Goal: Task Accomplishment & Management: Use online tool/utility

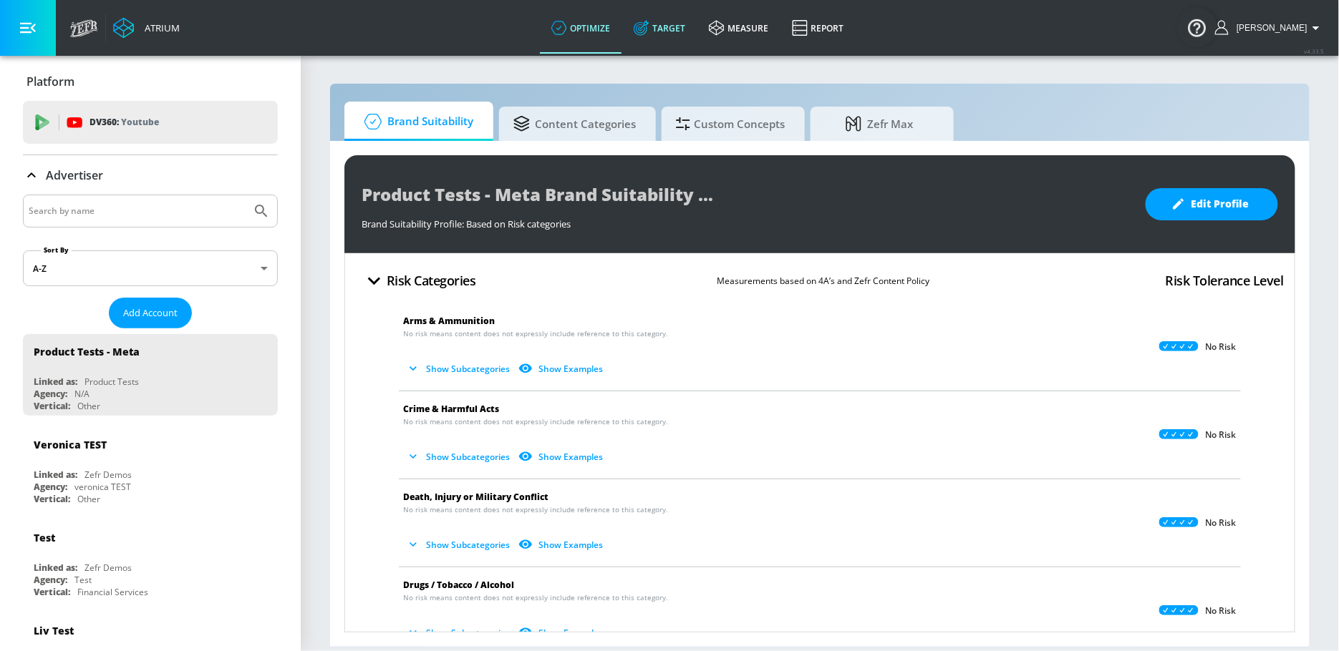
click at [670, 44] on link "Target" at bounding box center [659, 28] width 75 height 52
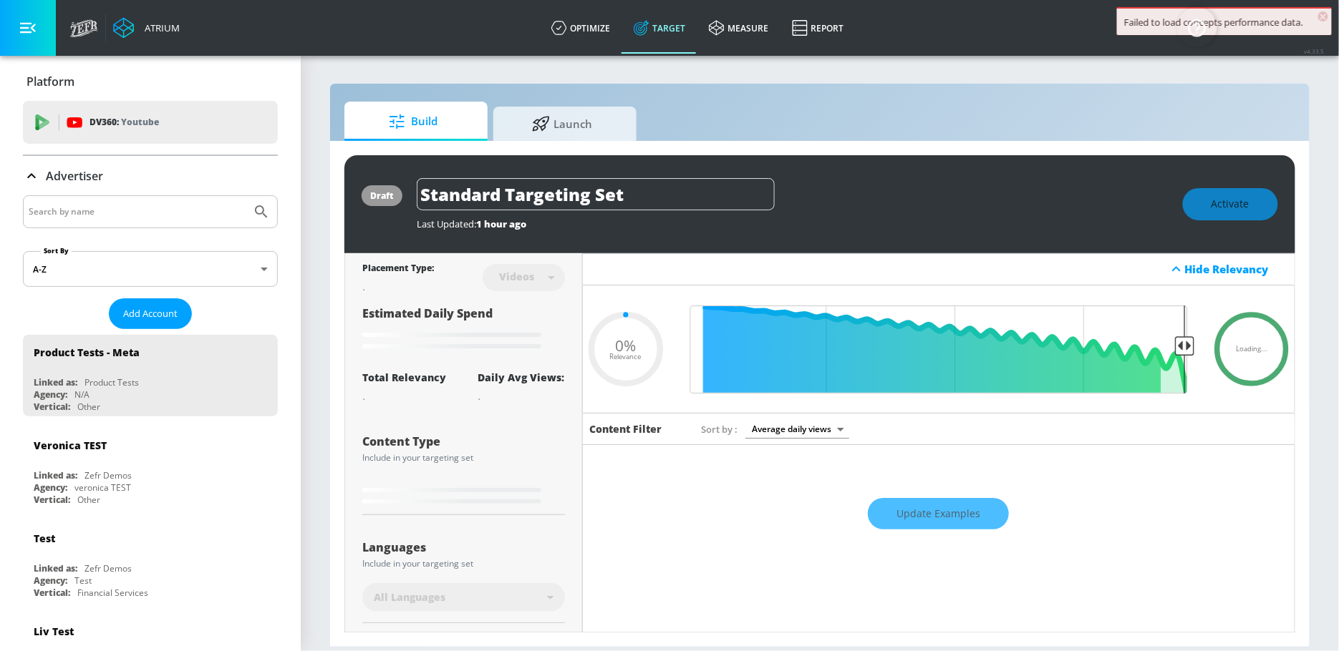
type input "0.67"
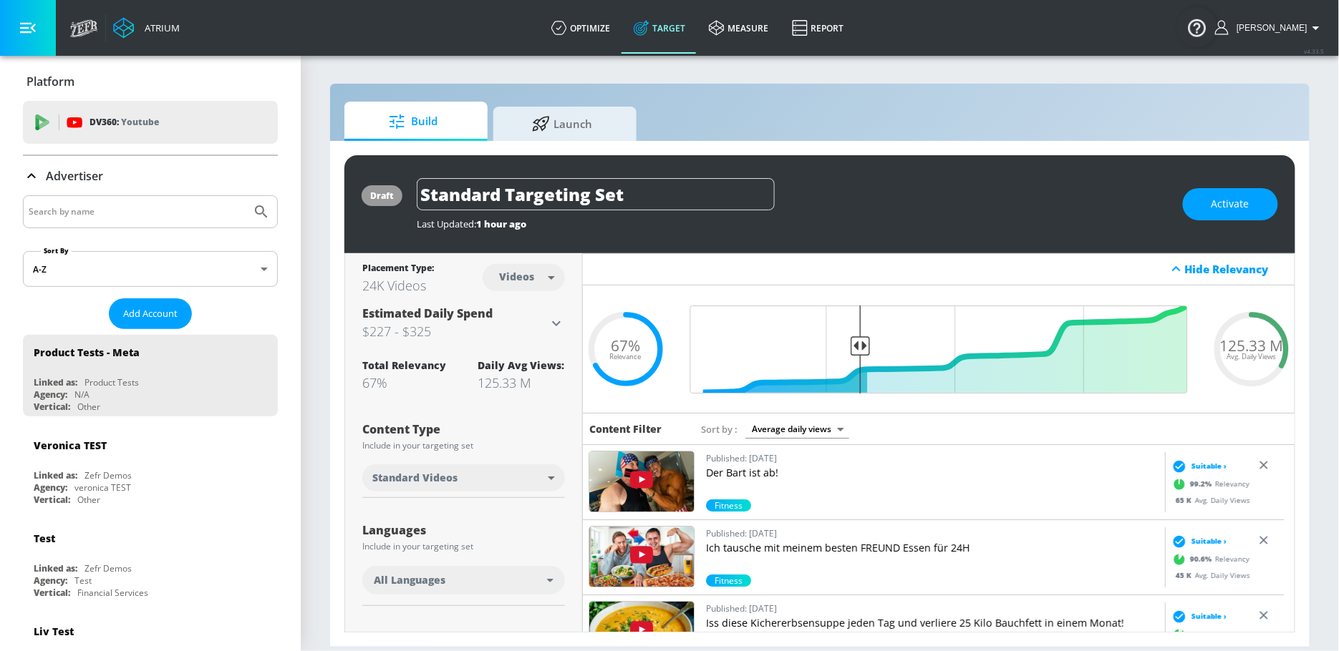
click at [119, 213] on input "Search by name" at bounding box center [137, 212] width 217 height 19
type input "paramount"
click at [246, 196] on button "Submit Search" at bounding box center [262, 212] width 32 height 32
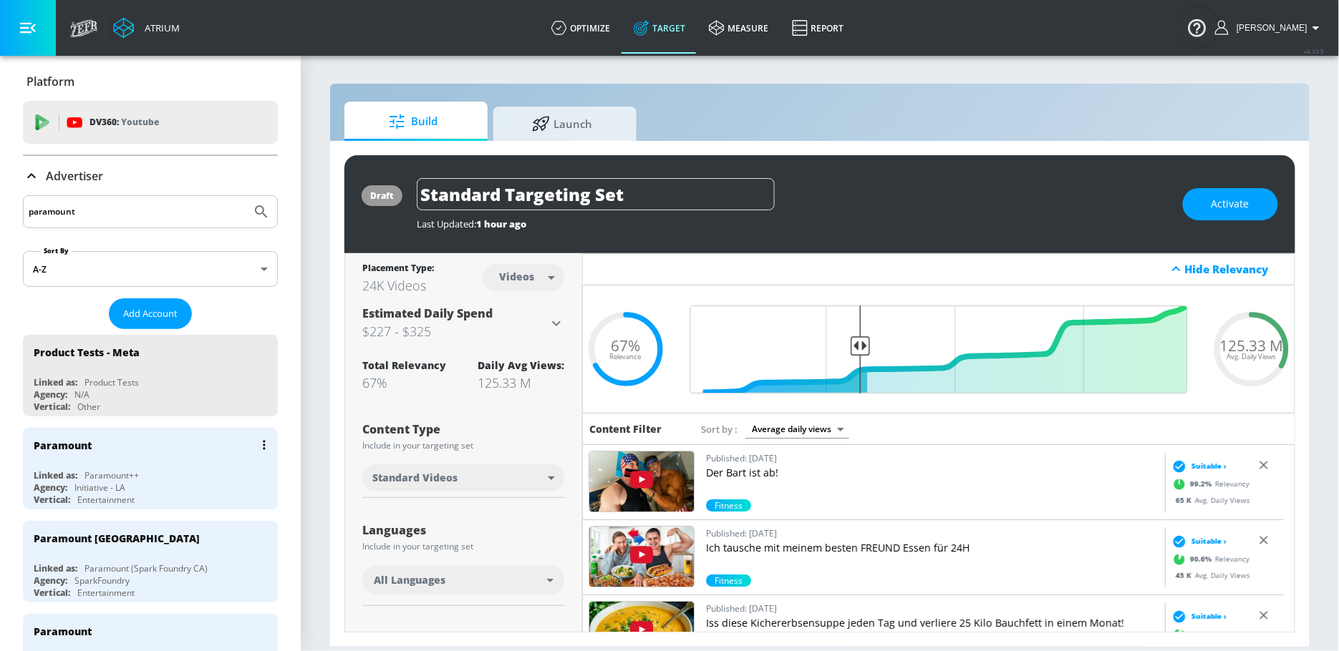
click at [165, 474] on div "Linked as: Paramount++" at bounding box center [154, 476] width 241 height 12
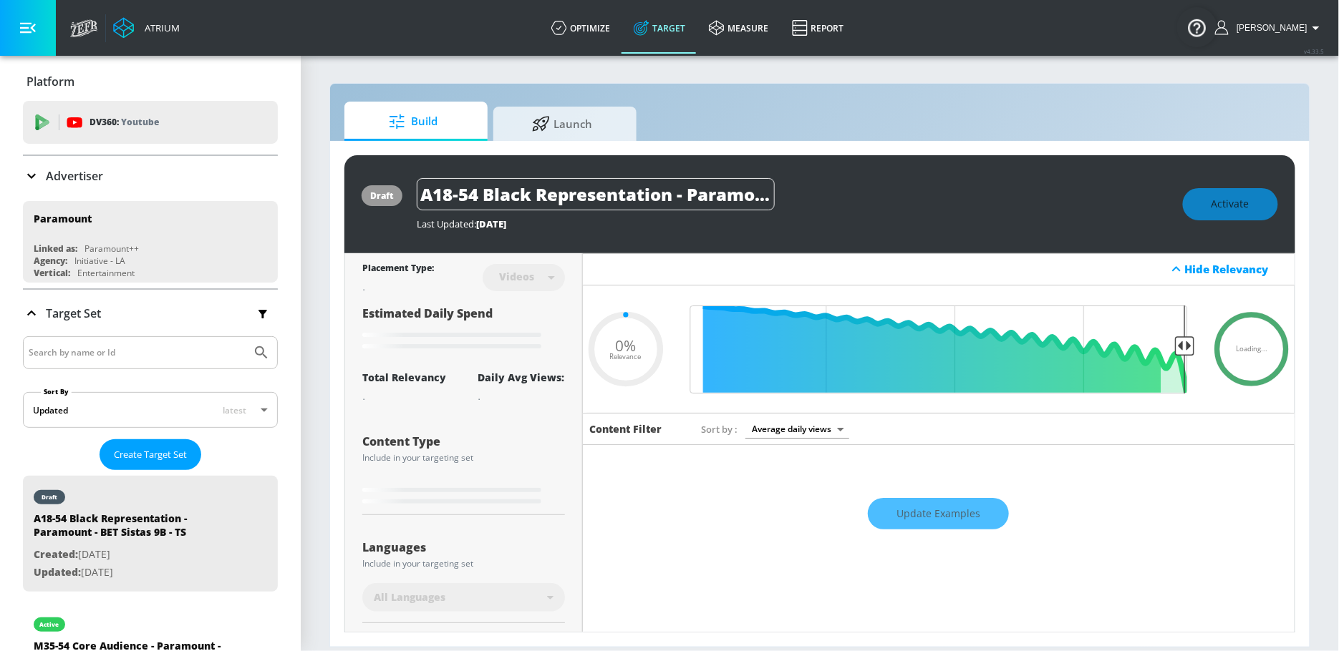
type input "0.5"
